Goal: Task Accomplishment & Management: Manage account settings

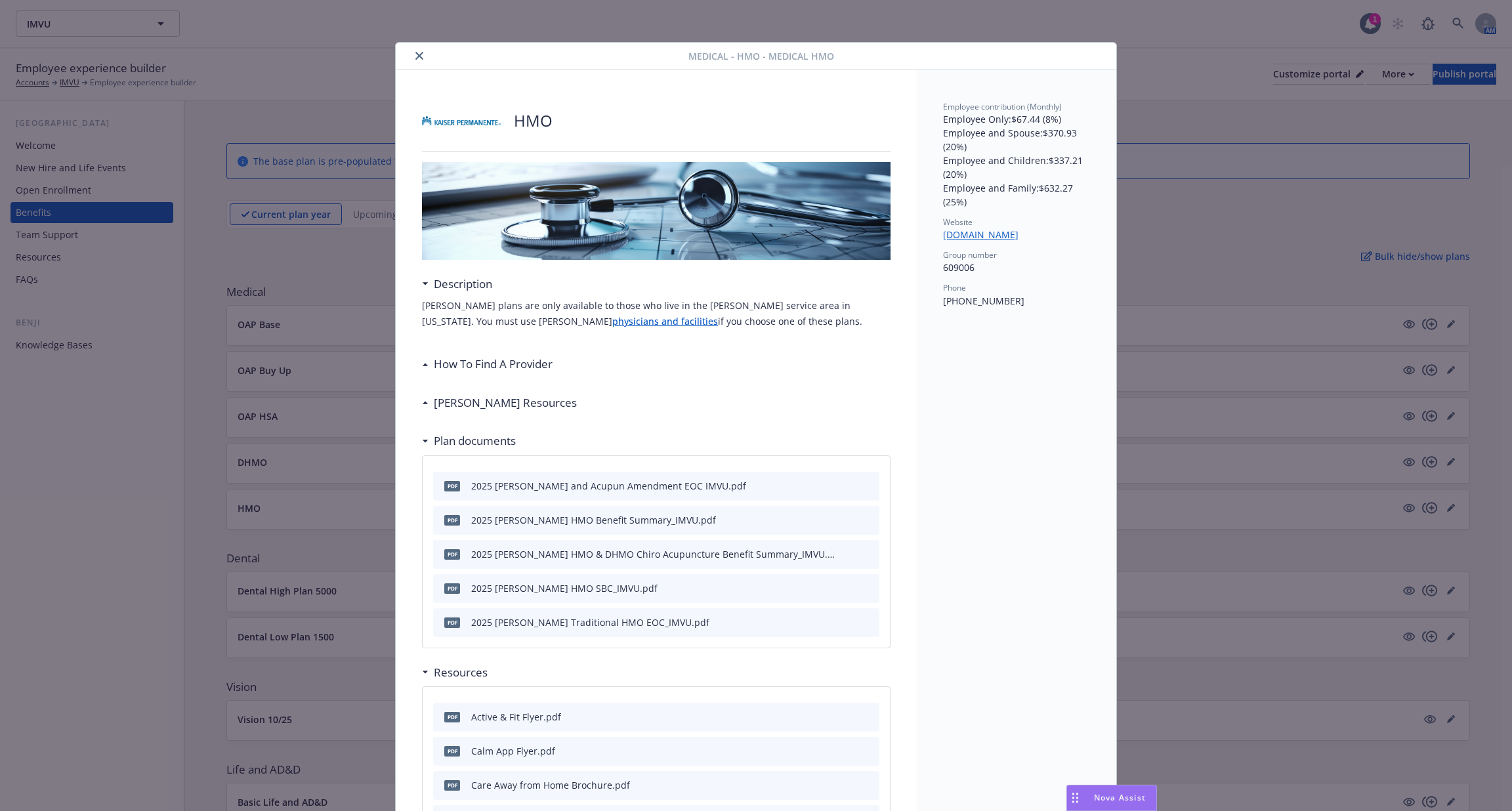
scroll to position [40, 0]
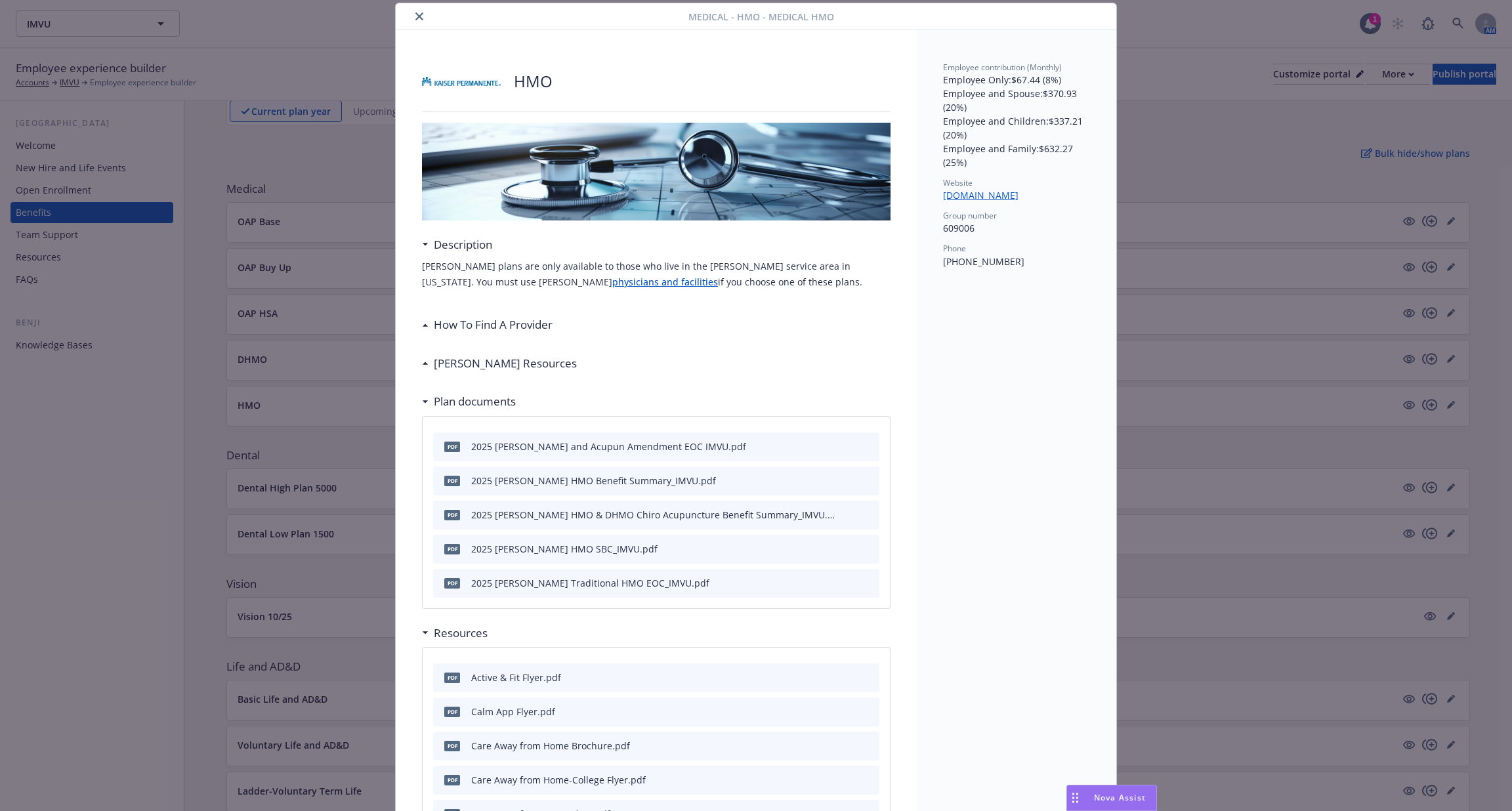
click at [422, 21] on button "close" at bounding box center [418, 16] width 16 height 16
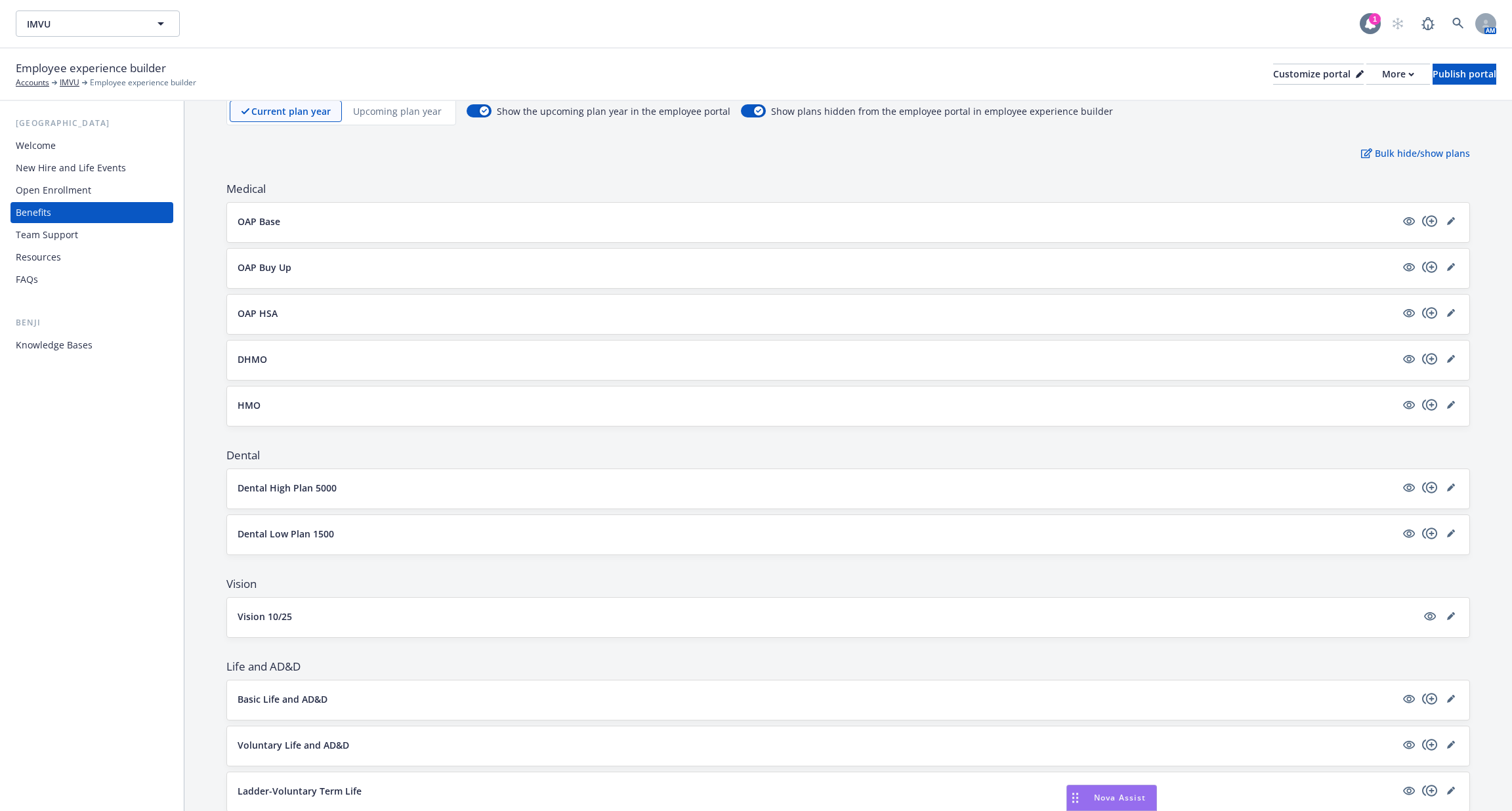
click at [1375, 26] on icon at bounding box center [1370, 23] width 13 height 13
click at [1482, 26] on icon at bounding box center [1485, 23] width 8 height 8
click at [1480, 25] on div at bounding box center [1485, 23] width 21 height 21
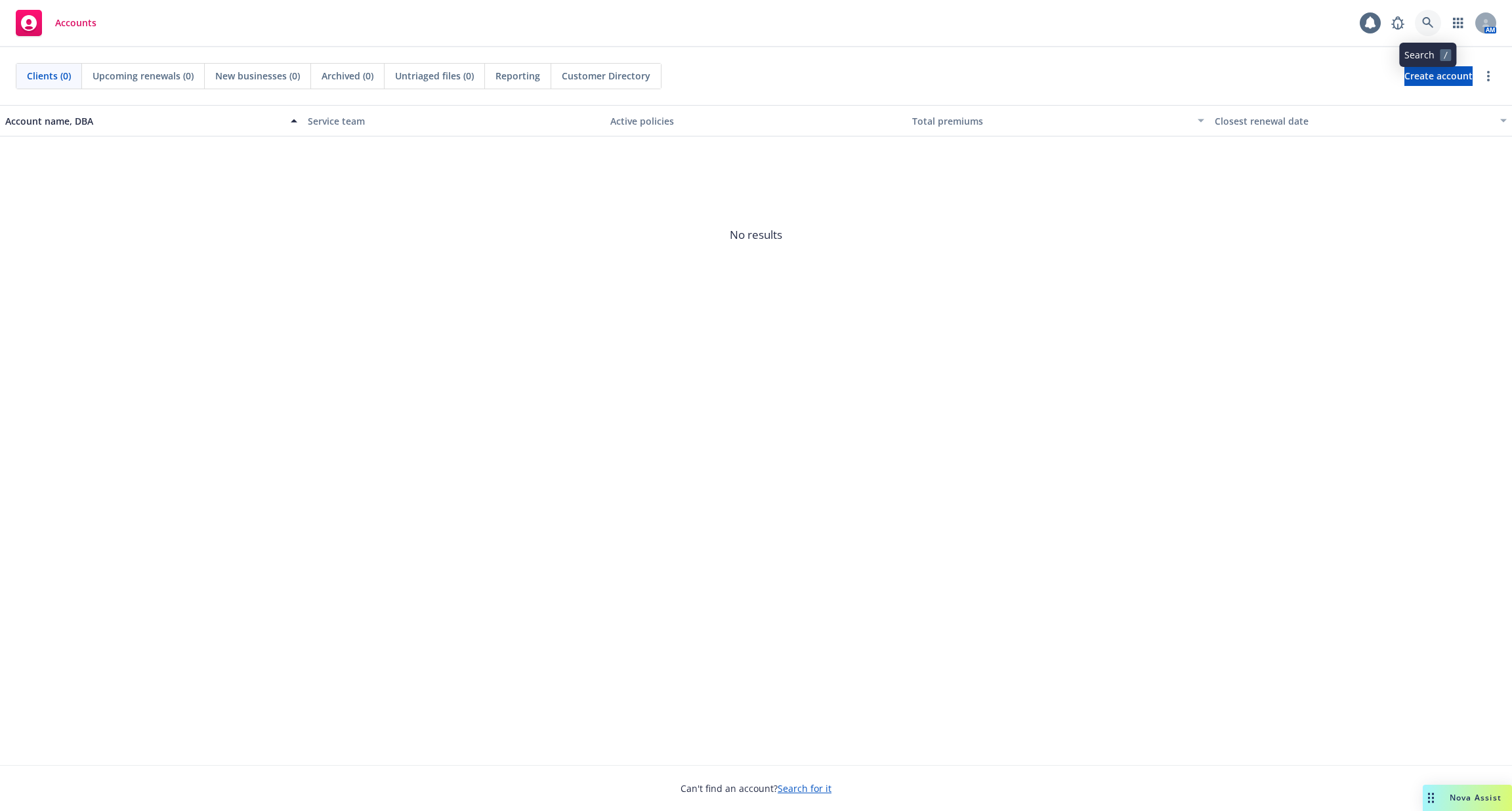
click at [1425, 33] on link at bounding box center [1428, 23] width 26 height 26
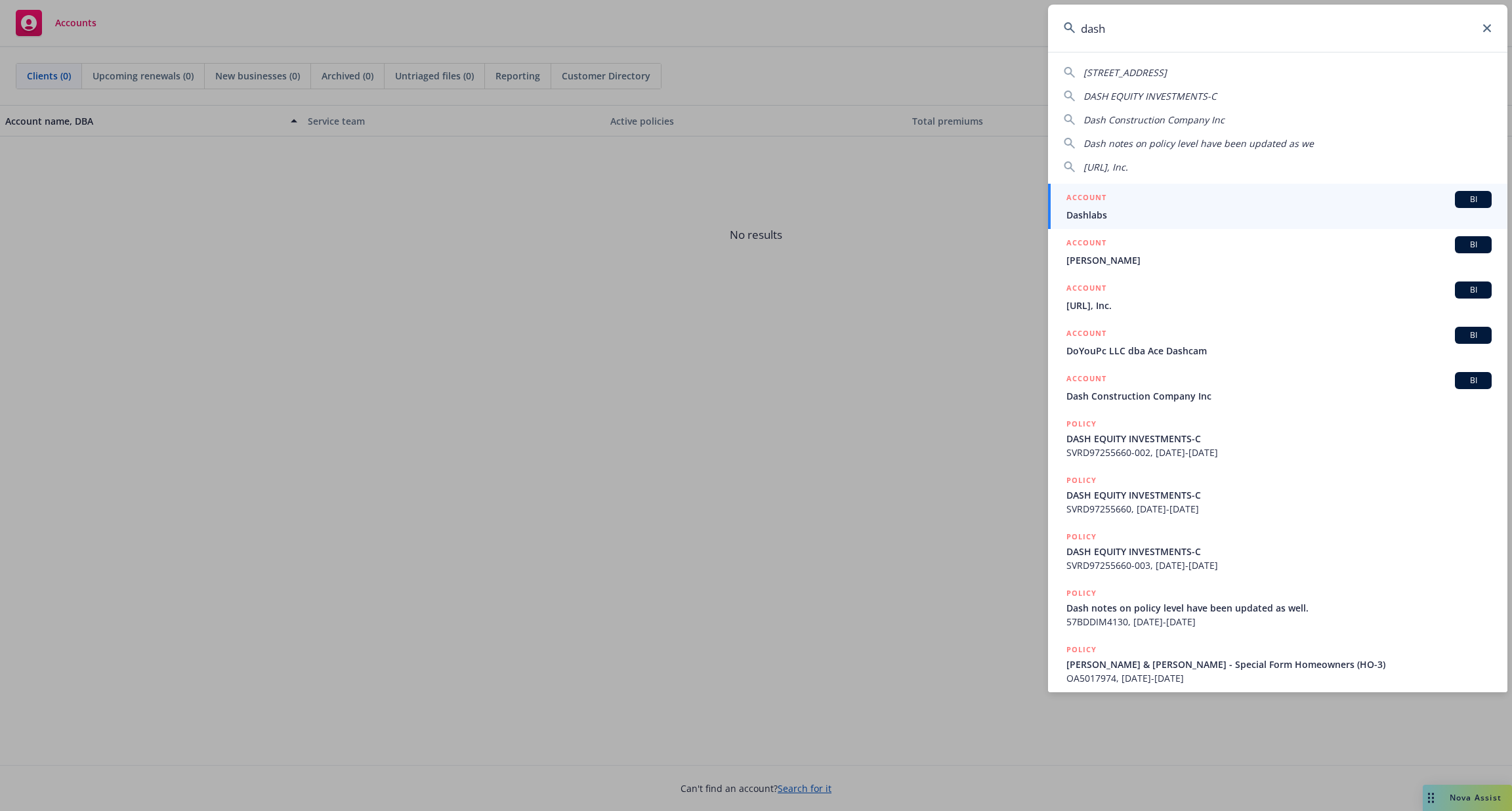
click at [1272, 25] on input "dash" at bounding box center [1277, 28] width 459 height 47
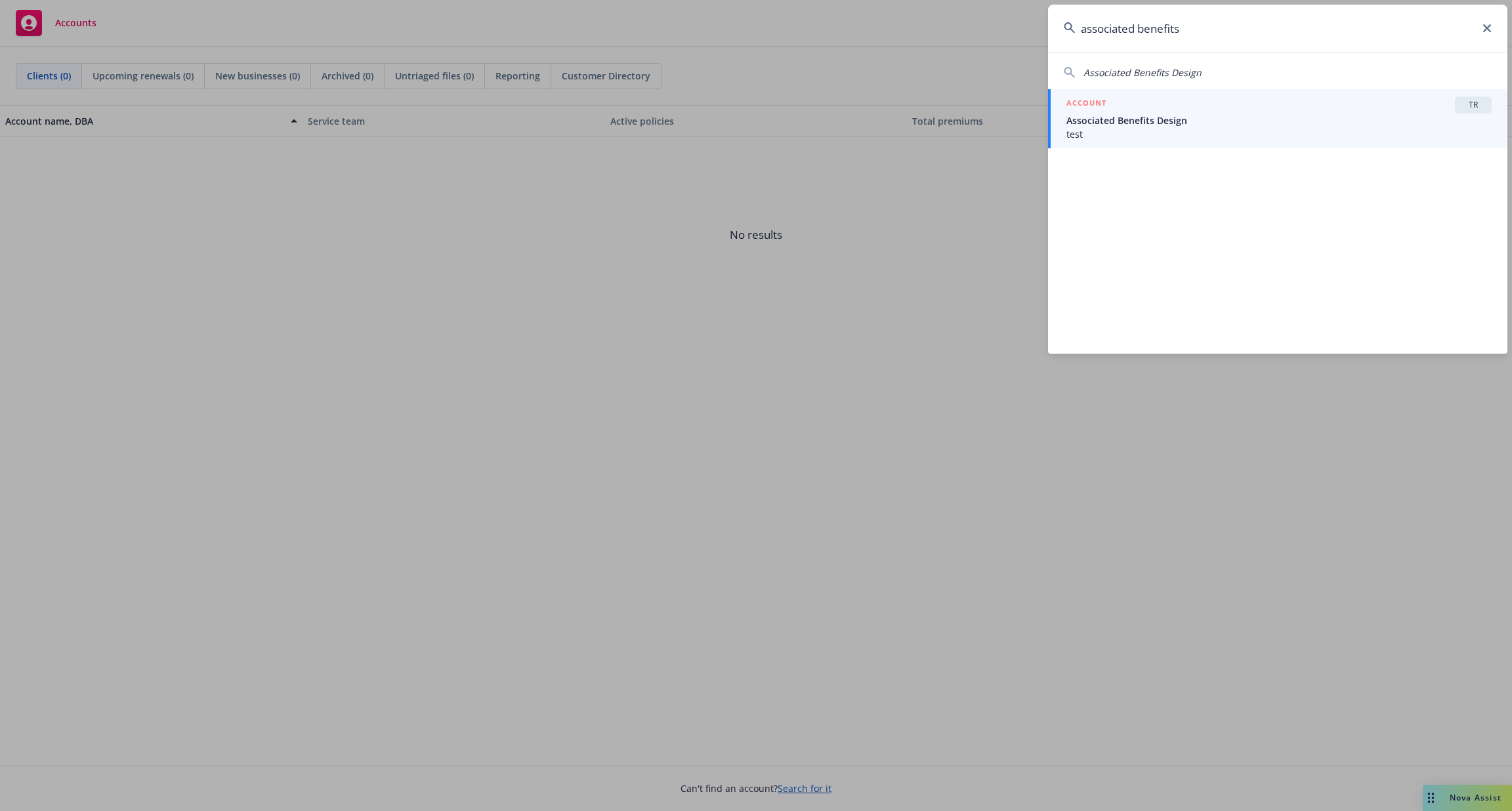
type input "associated benefits"
click at [1190, 133] on span "test" at bounding box center [1279, 134] width 425 height 14
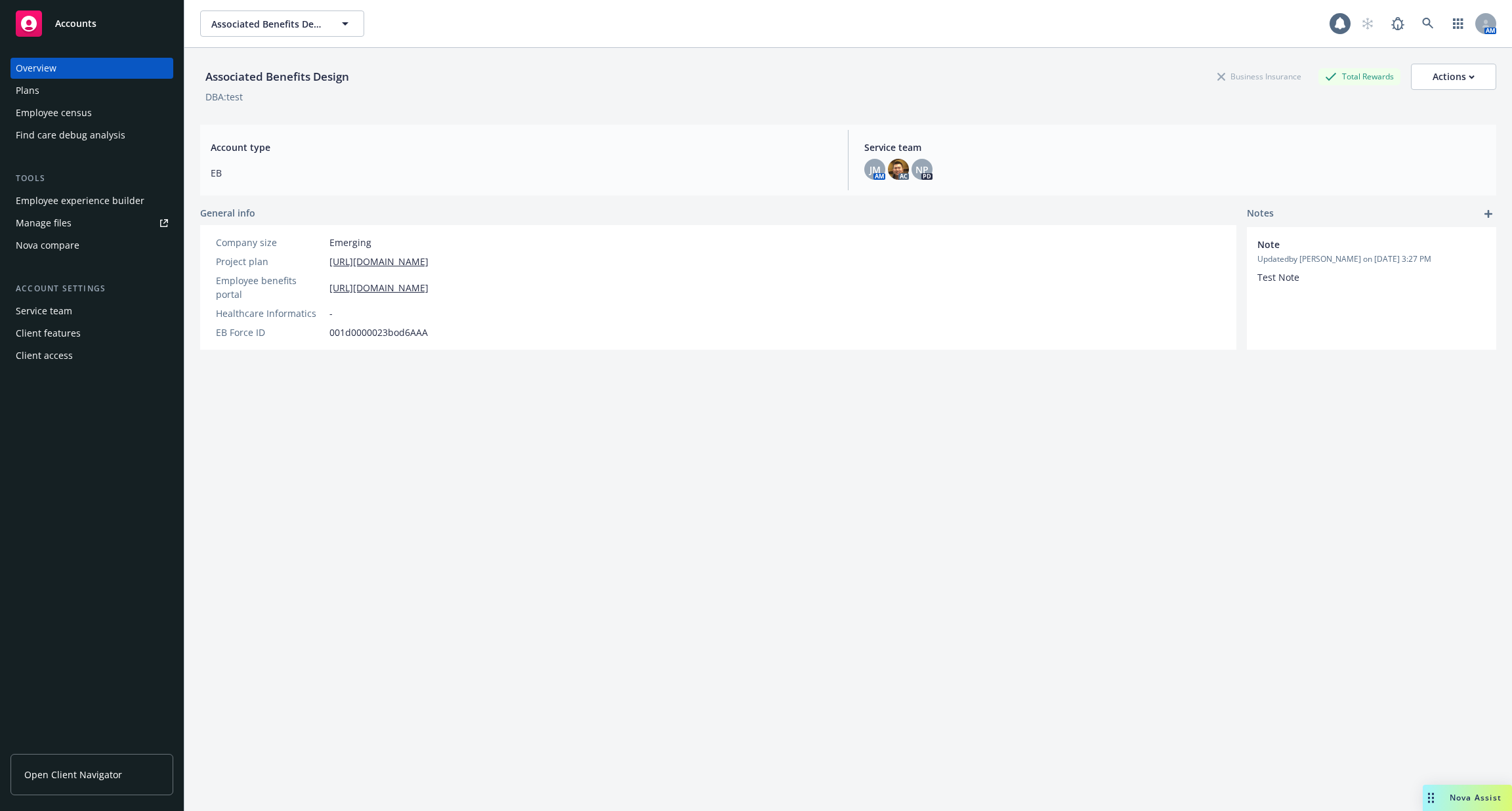
click at [86, 358] on div "Client access" at bounding box center [91, 356] width 152 height 21
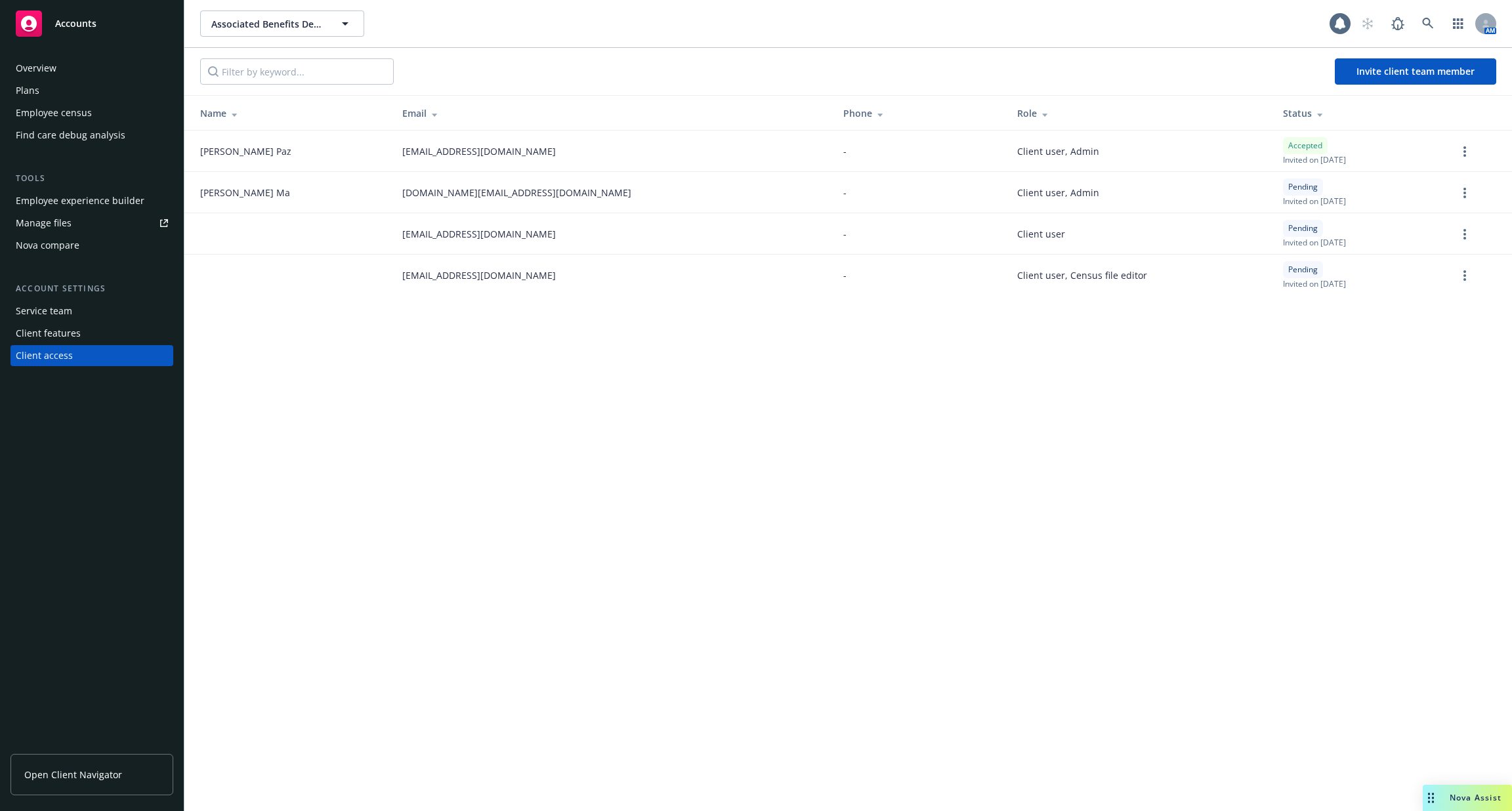
click at [108, 333] on div "Client features" at bounding box center [91, 333] width 152 height 21
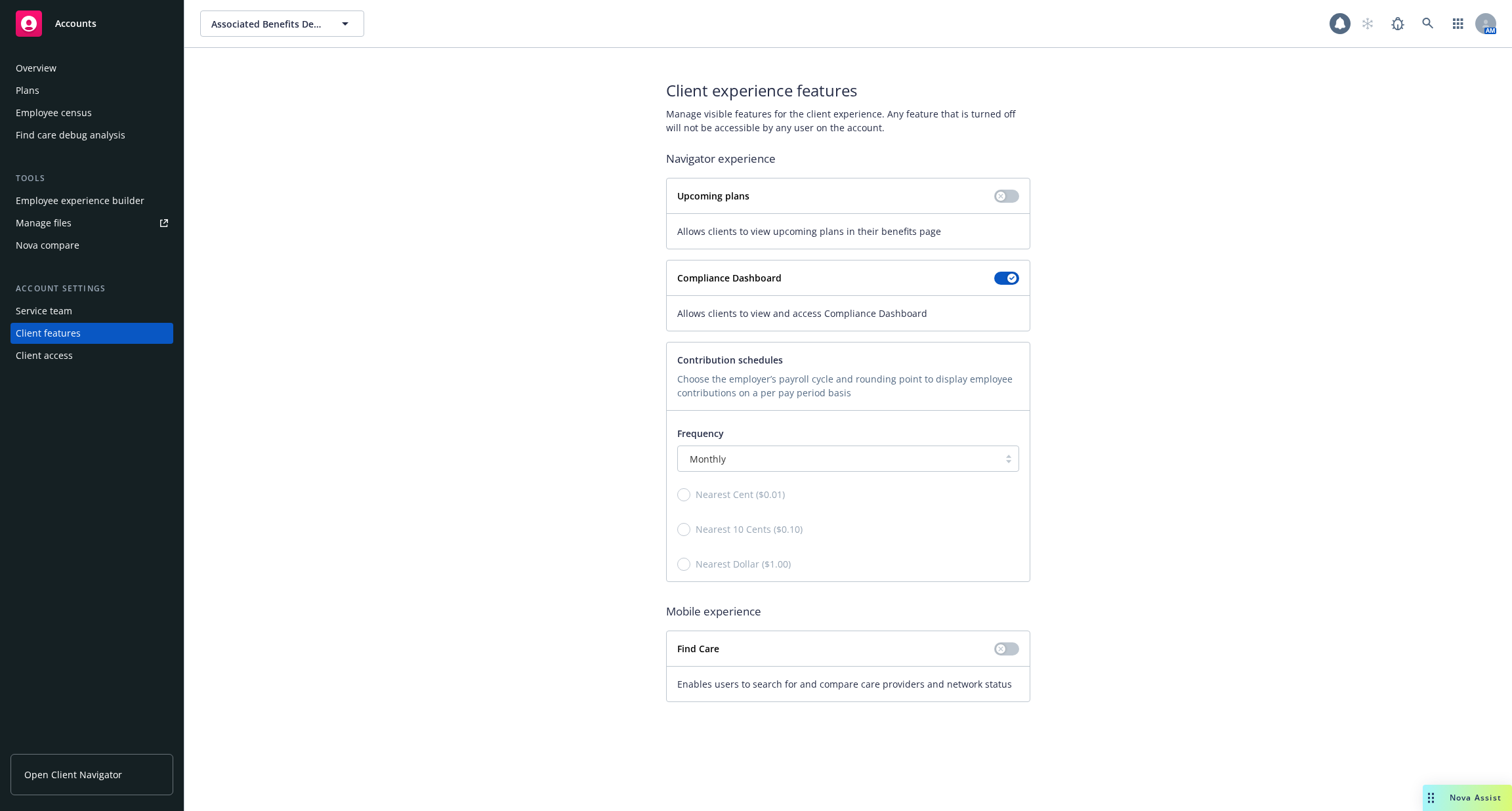
click at [75, 757] on link "Open Client Navigator" at bounding box center [91, 774] width 163 height 42
click at [81, 67] on div "Overview" at bounding box center [91, 68] width 152 height 21
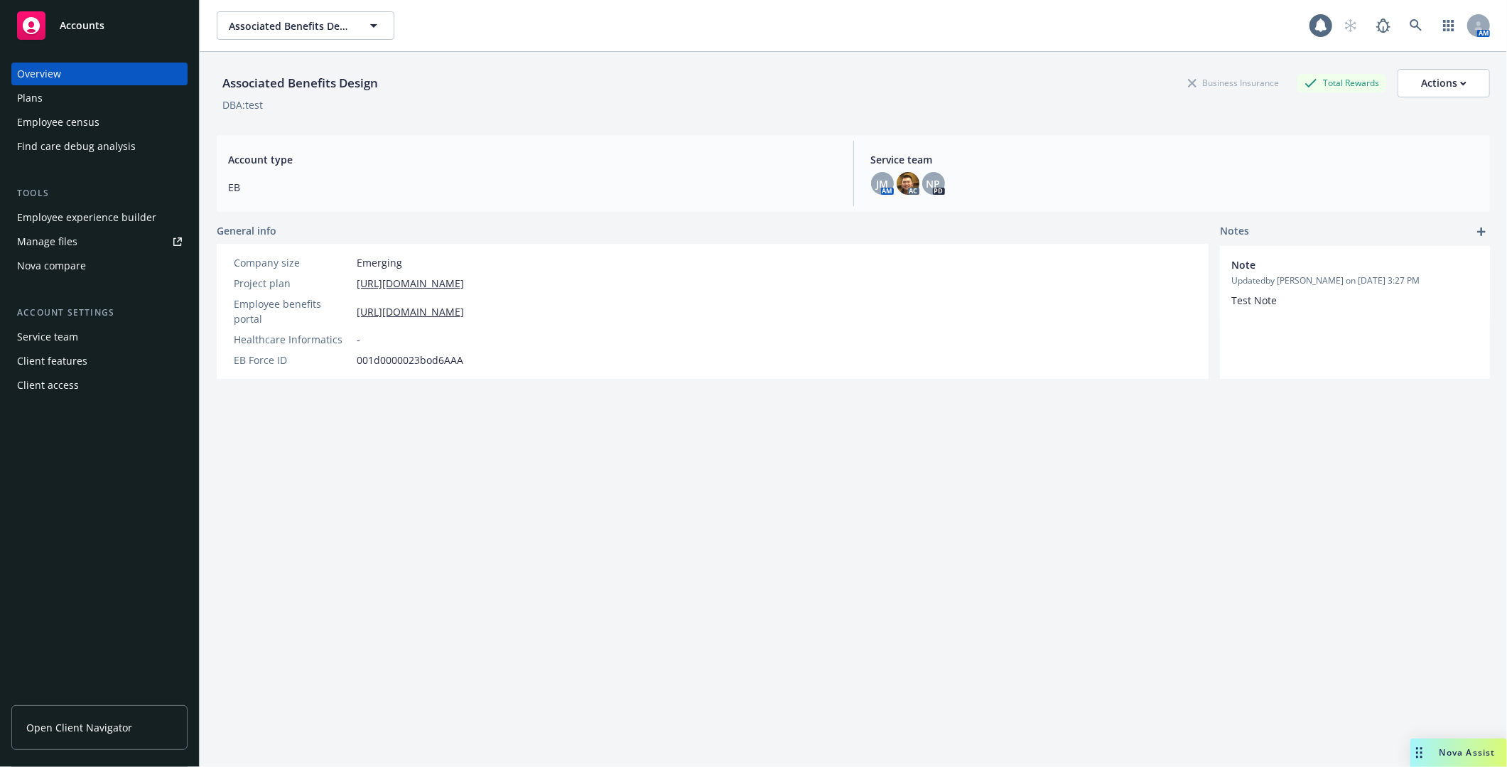
click at [56, 366] on div "Client features" at bounding box center [52, 361] width 70 height 23
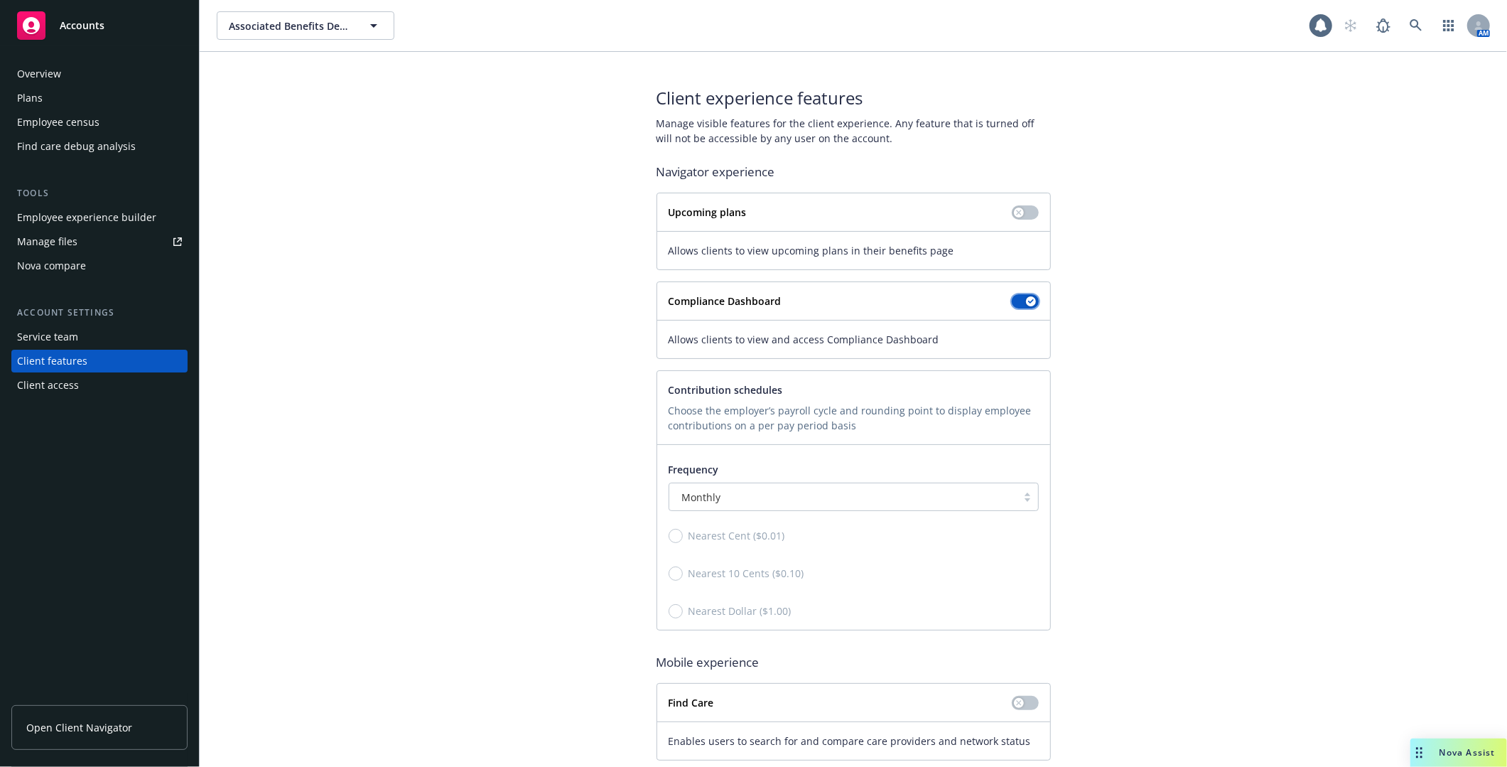
click at [1025, 302] on button "button" at bounding box center [1025, 301] width 27 height 14
click at [1033, 296] on button "button" at bounding box center [1025, 301] width 27 height 14
click at [139, 217] on div "Employee experience builder" at bounding box center [86, 217] width 139 height 23
click at [92, 239] on link "Manage files" at bounding box center [99, 241] width 176 height 23
